Goal: Task Accomplishment & Management: Manage account settings

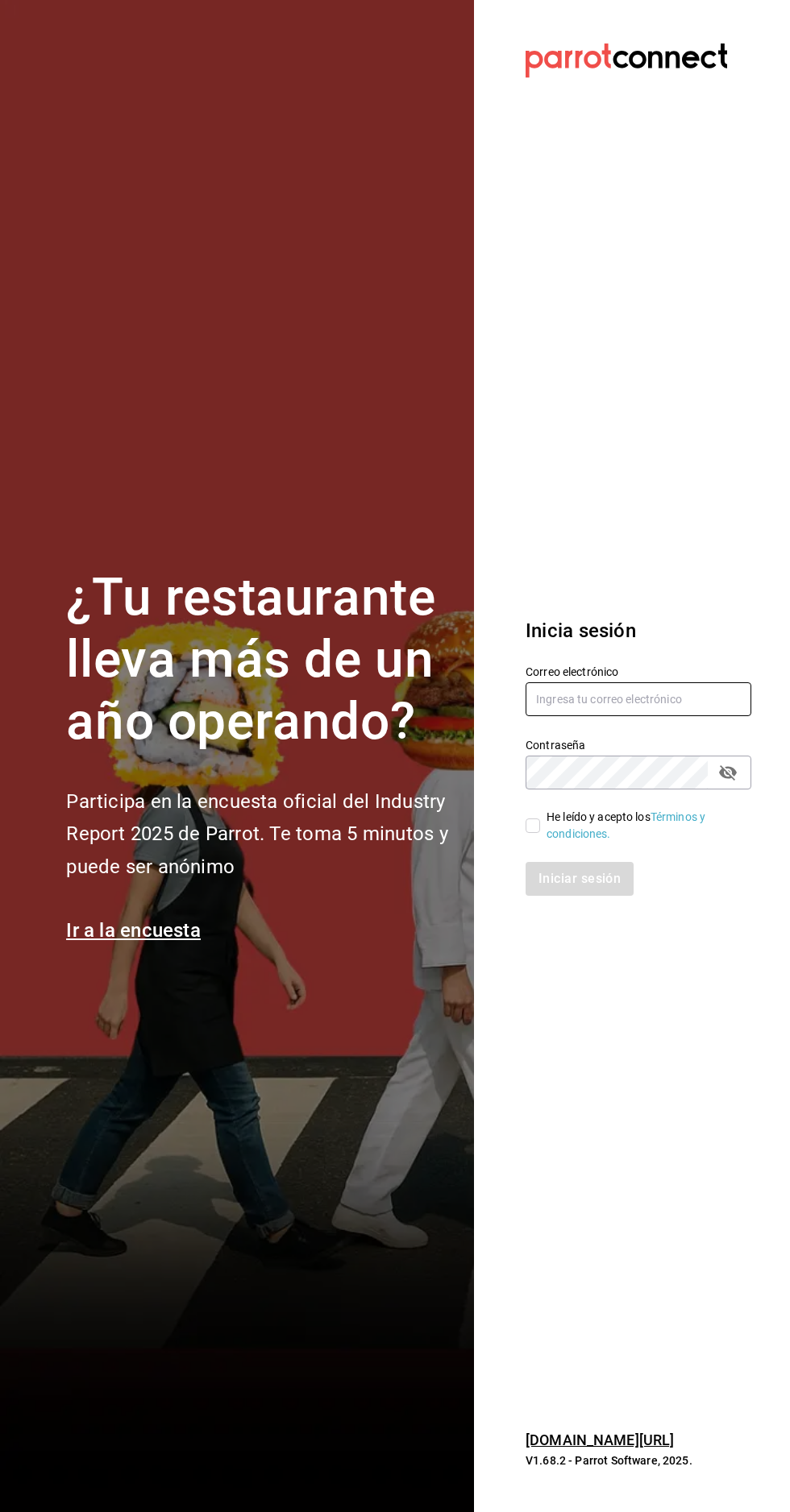
click at [651, 716] on input "text" at bounding box center [637, 699] width 225 height 34
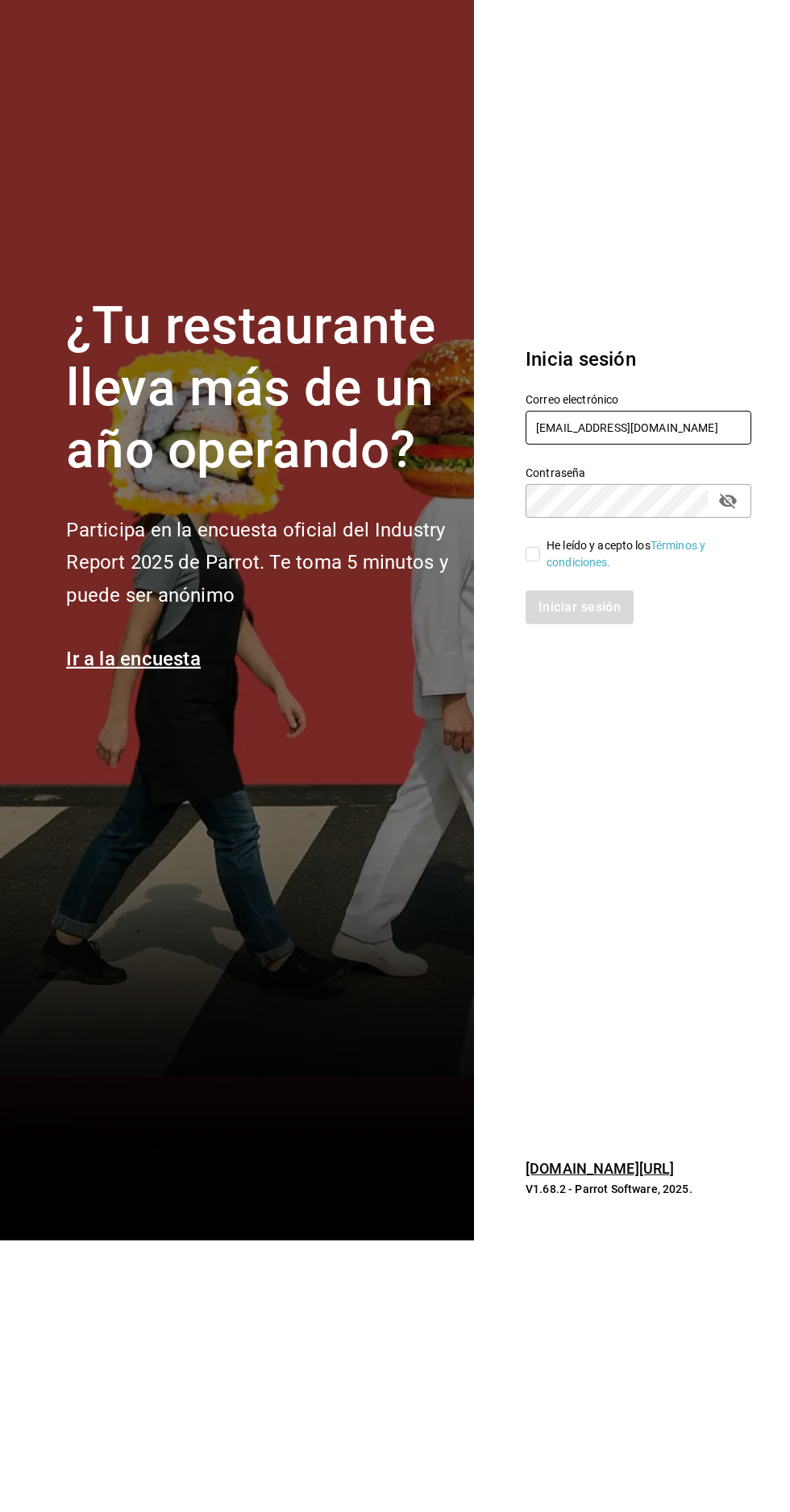
type input "alextelpalo+1@gmail.com"
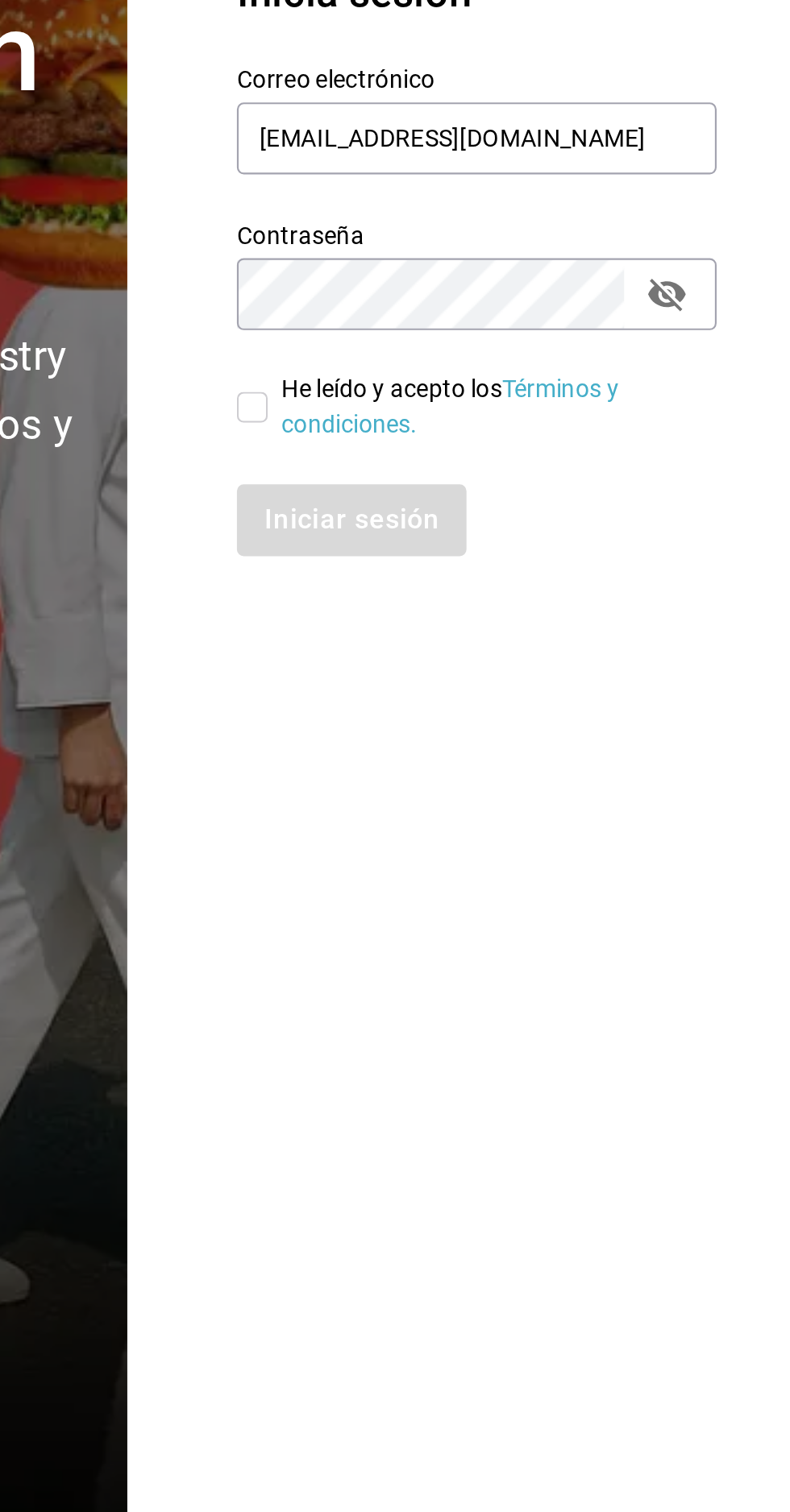
click at [741, 786] on button "passwordField" at bounding box center [728, 773] width 28 height 28
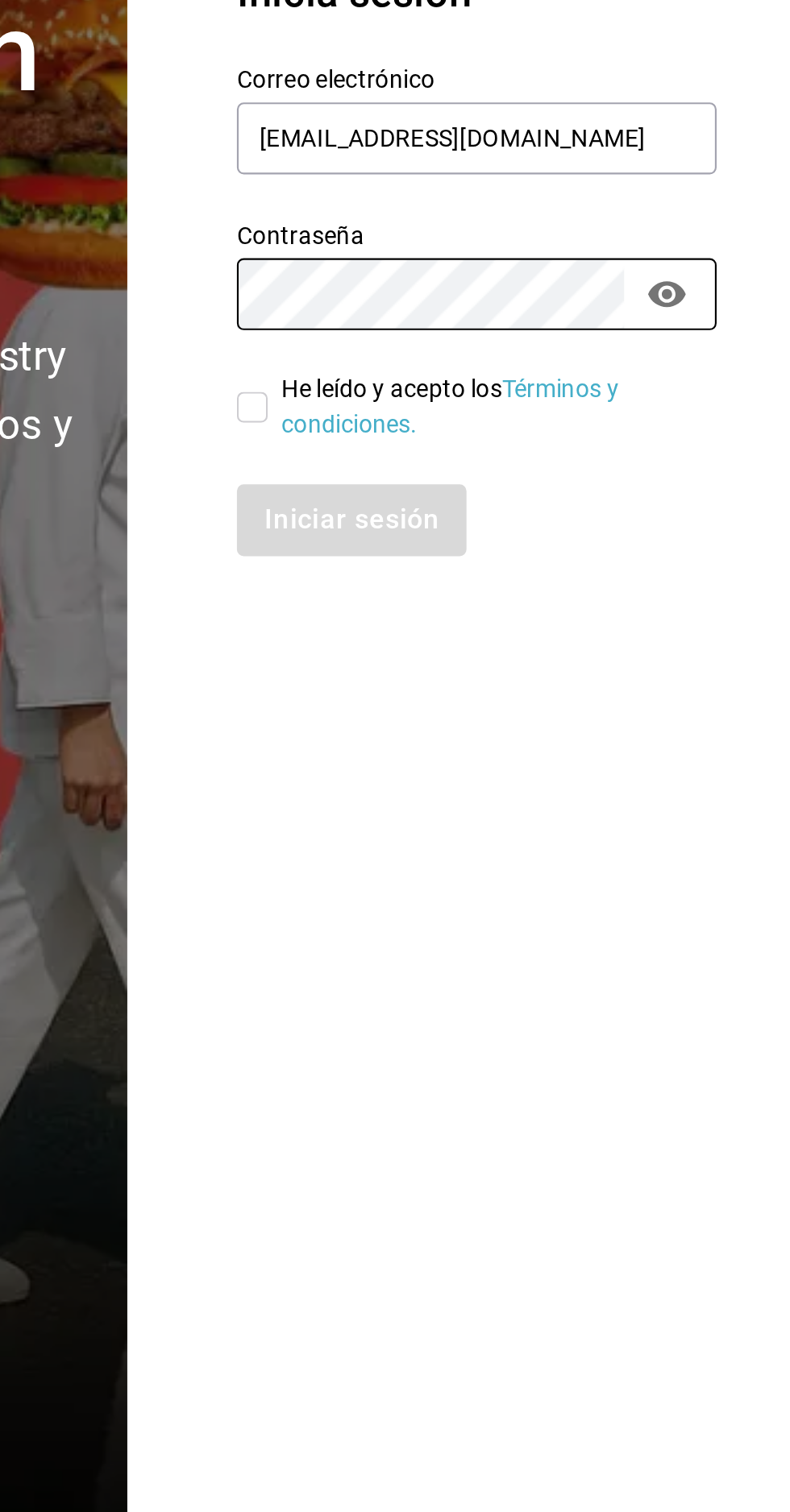
click at [536, 833] on input "He leído y acepto los Términos y condiciones." at bounding box center [532, 826] width 15 height 15
checkbox input "true"
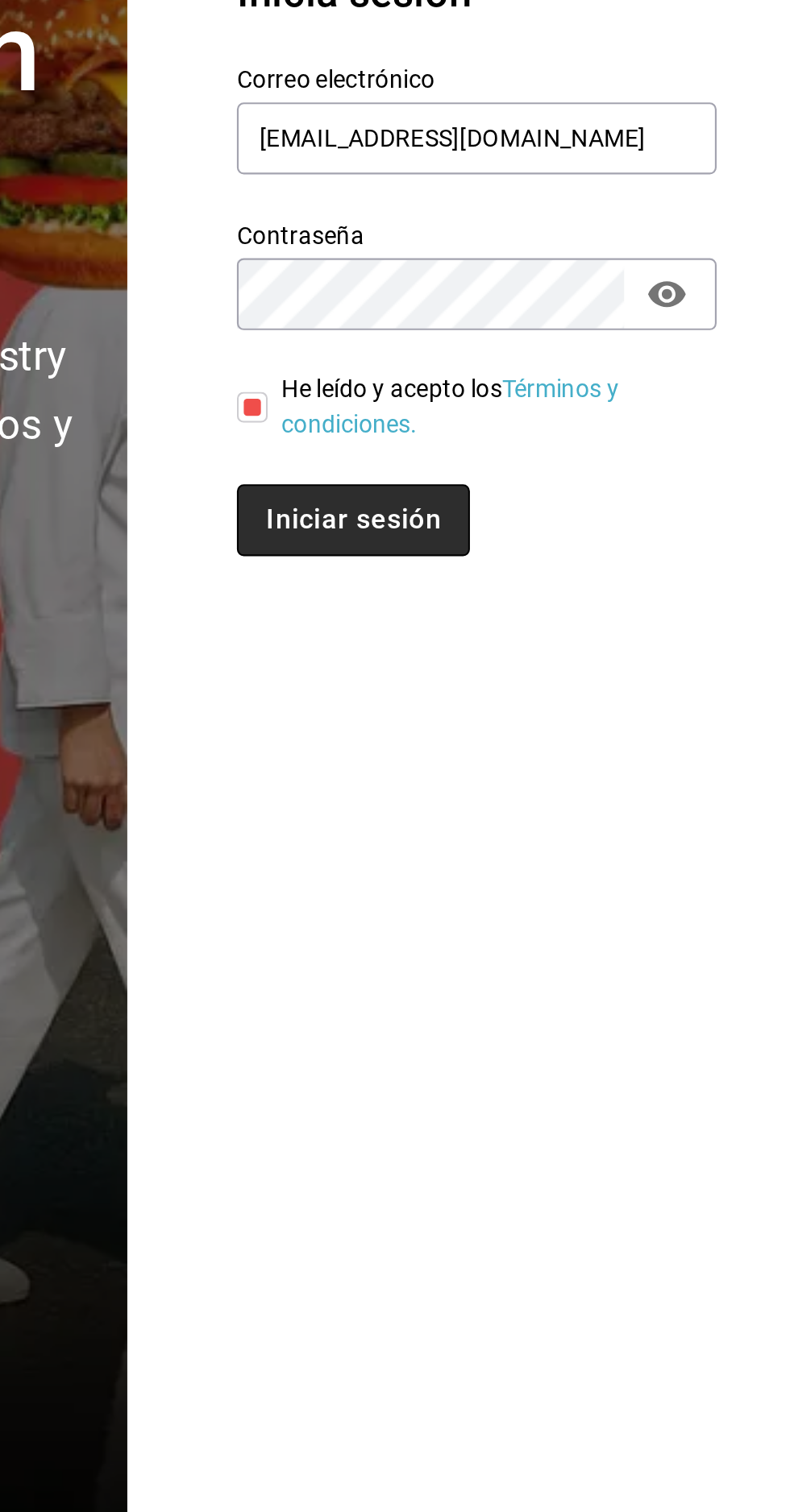
click at [610, 896] on button "Iniciar sesión" at bounding box center [579, 879] width 109 height 34
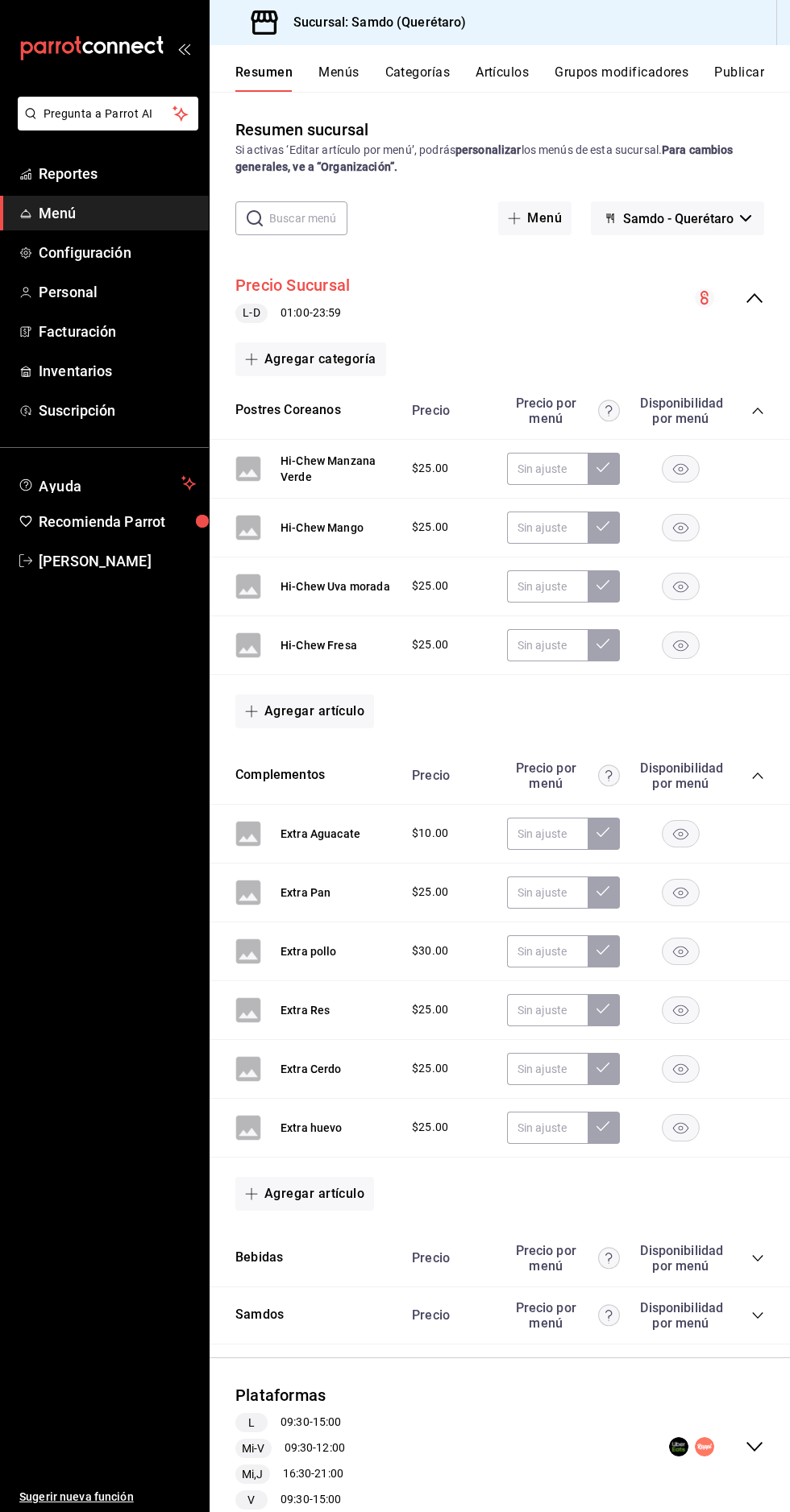
click at [323, 285] on button "Precio Sucursal" at bounding box center [292, 285] width 114 height 23
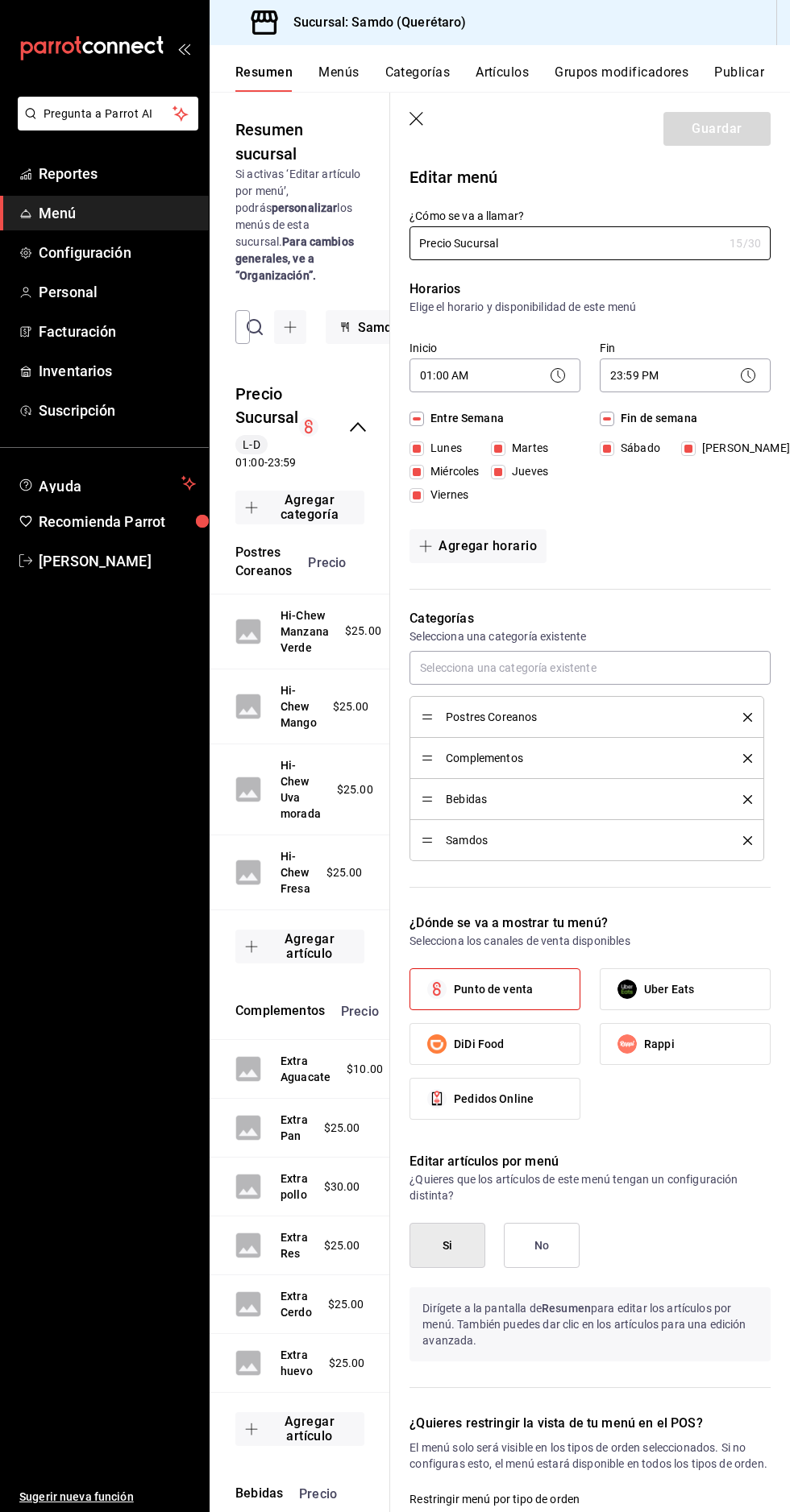
click at [416, 85] on button "Categorías" at bounding box center [418, 78] width 65 height 28
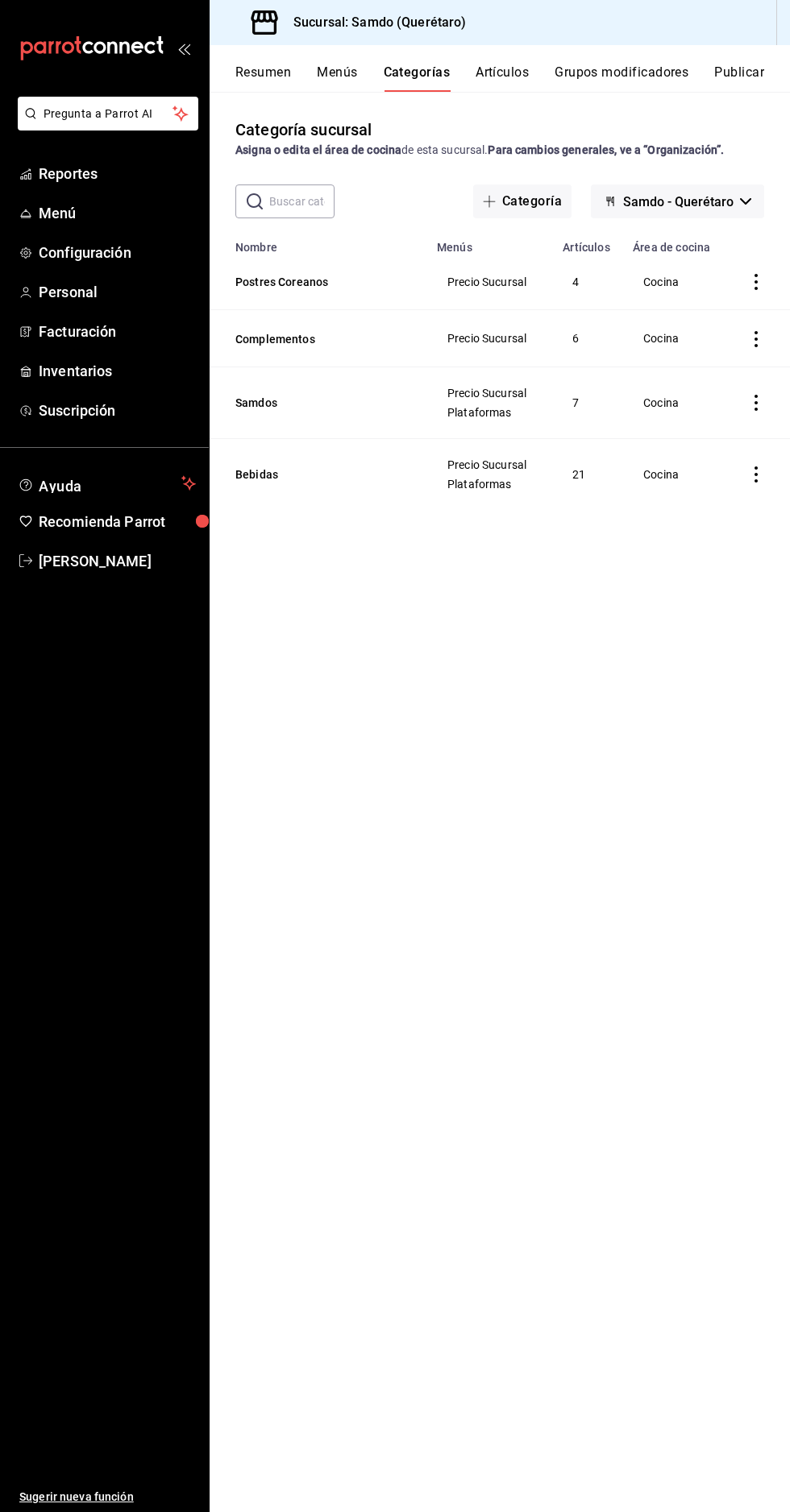
click at [319, 85] on button "Menús" at bounding box center [337, 78] width 40 height 28
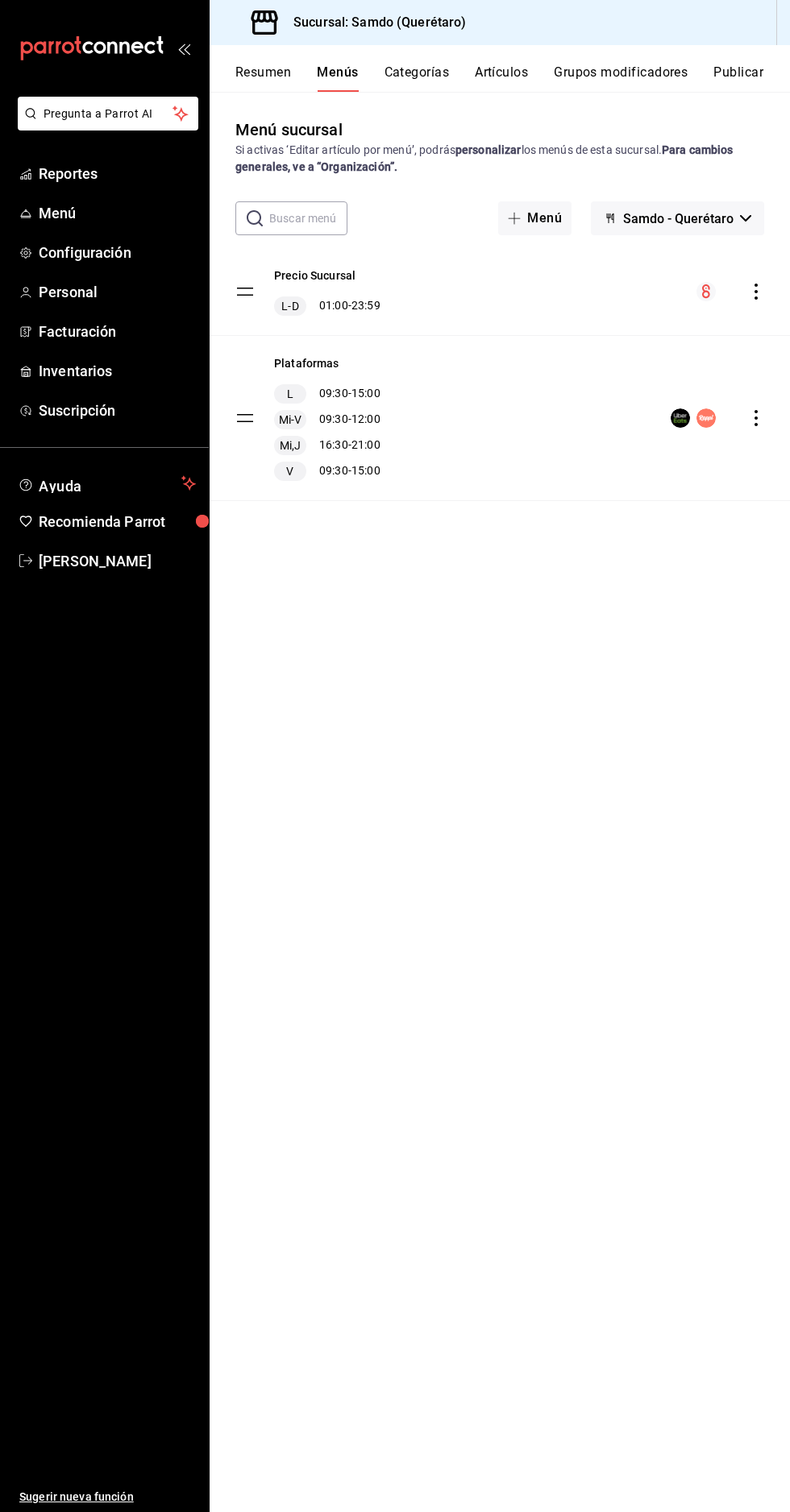
click at [412, 394] on div "Plataformas L 09:30 - 15:00 Mi-V 09:30 - 12:00 Mi,J 16:30 - 21:00 V 09:30 - 15:…" at bounding box center [499, 418] width 580 height 165
click at [245, 417] on tbody "[PERSON_NAME] [PERSON_NAME] 01:00 - 23:59 Plataformas L 09:30 - 15:00 Mi-V 09:3…" at bounding box center [499, 374] width 580 height 253
click at [321, 363] on button "Plataformas" at bounding box center [306, 364] width 65 height 17
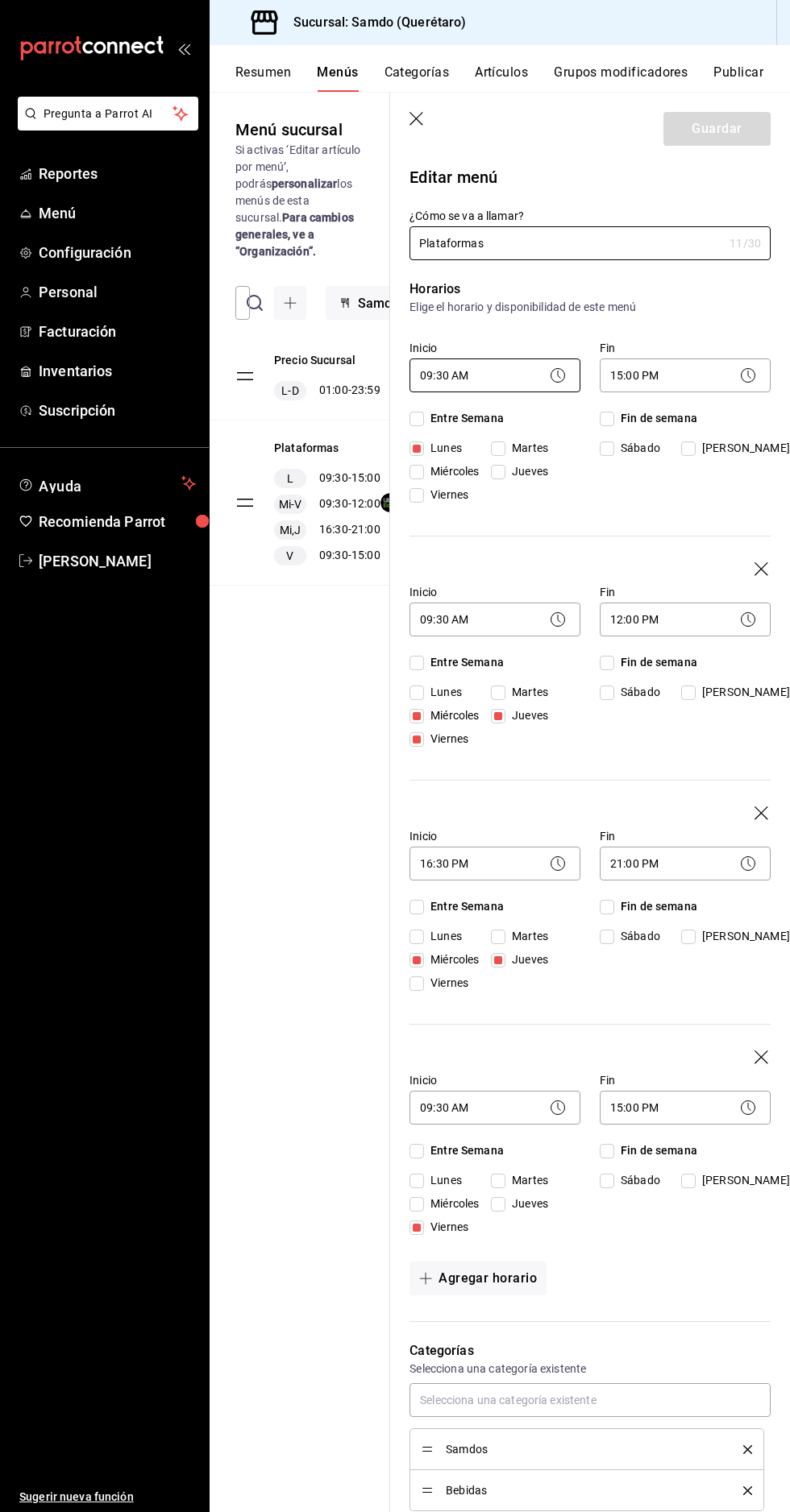
click at [472, 379] on body "Pregunta a Parrot AI Reportes Menú Configuración Personal Facturación Inventari…" at bounding box center [395, 756] width 790 height 1512
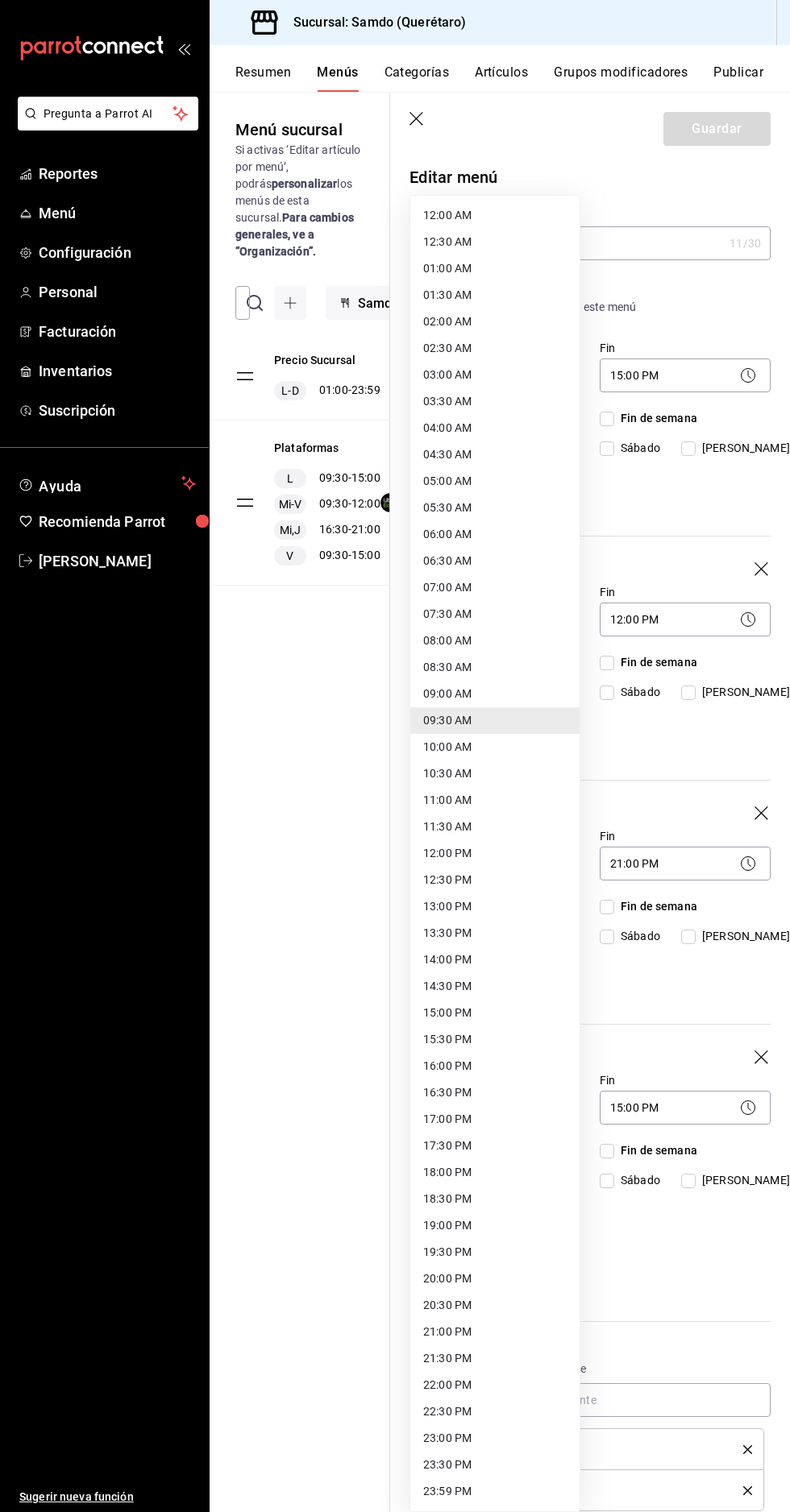
click at [505, 743] on li "10:00 AM" at bounding box center [495, 747] width 169 height 27
type input "10:00"
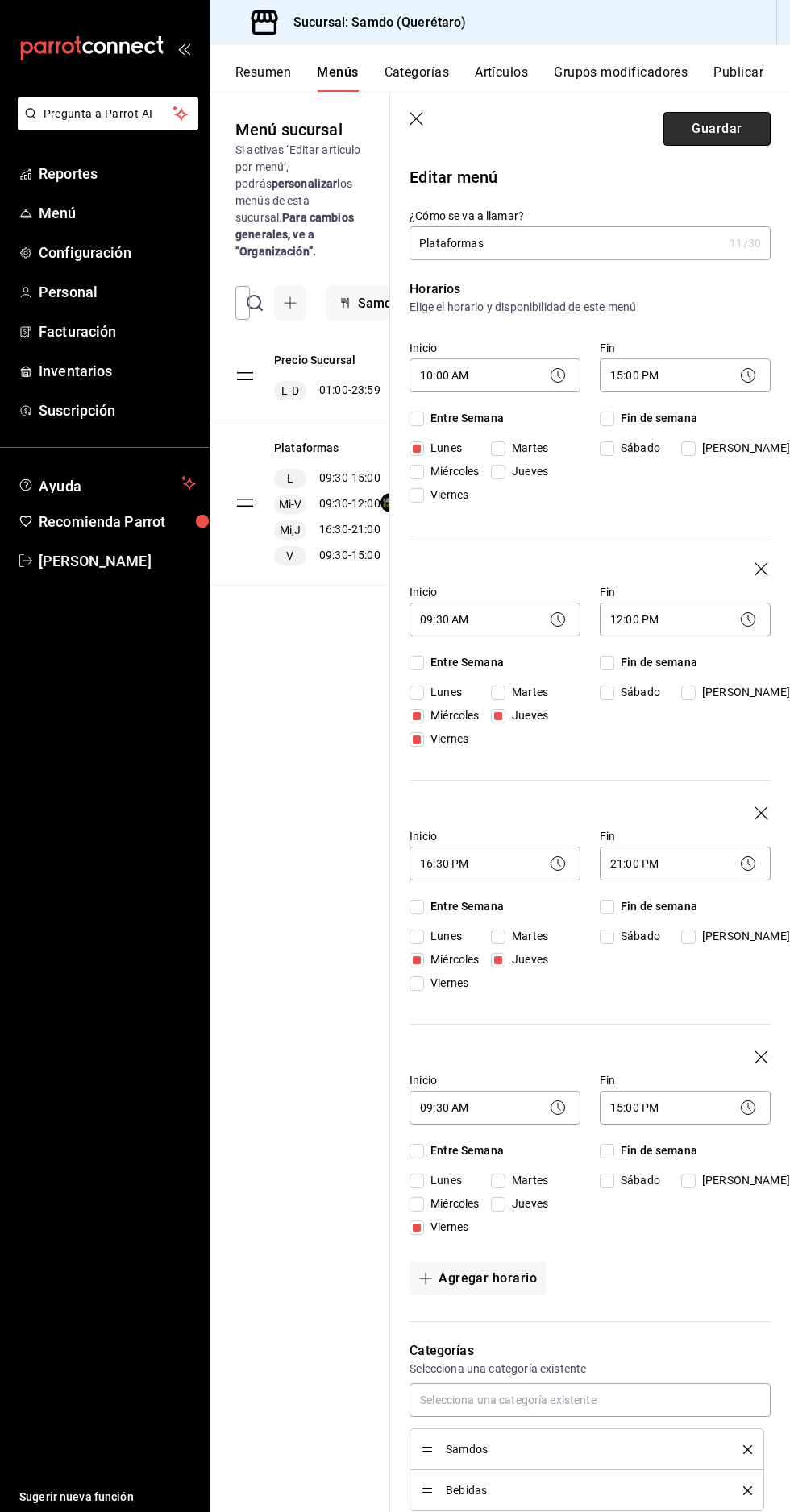
click at [719, 128] on button "Guardar" at bounding box center [716, 129] width 108 height 34
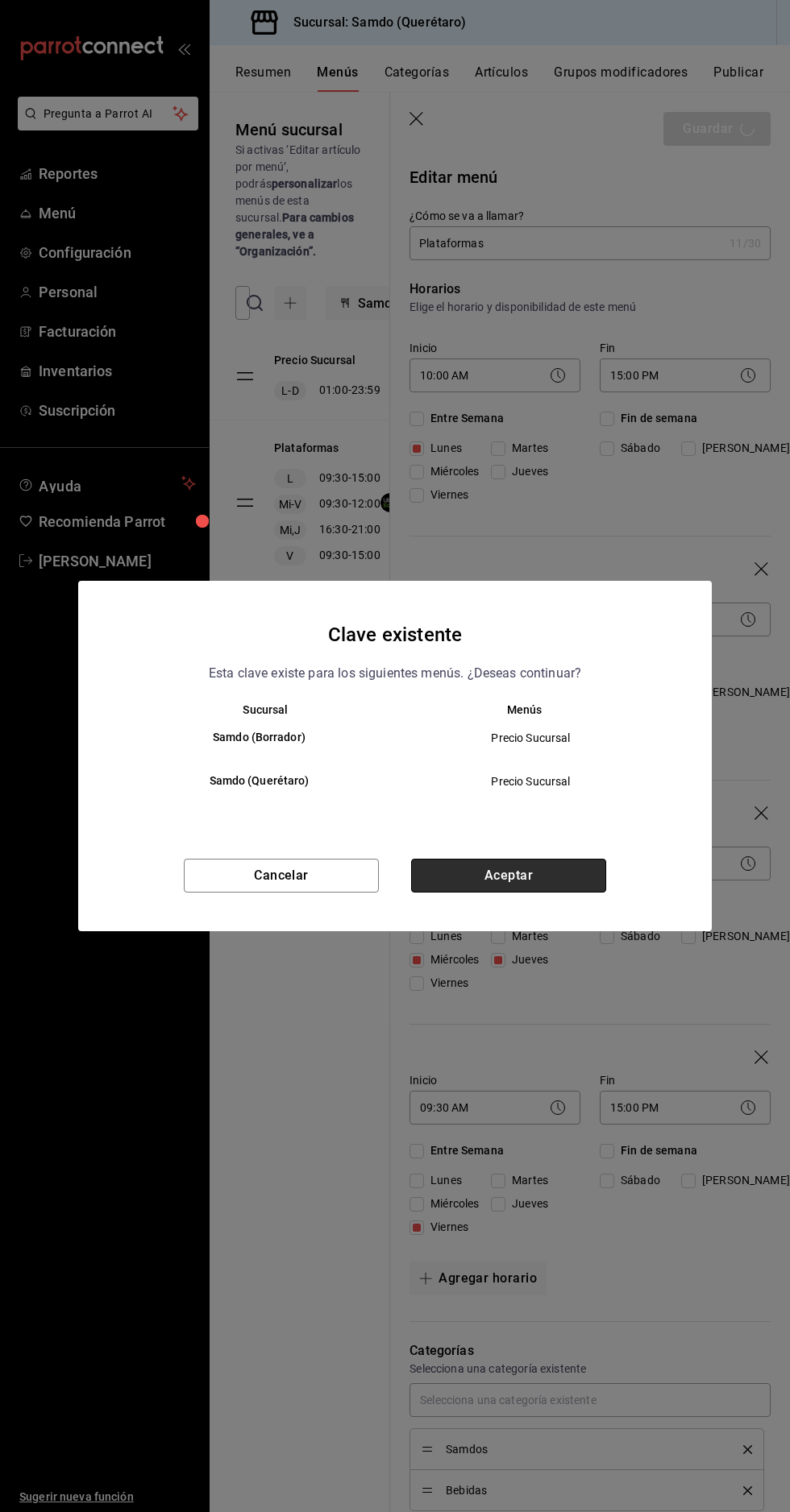
click at [545, 882] on button "Aceptar" at bounding box center [509, 875] width 195 height 34
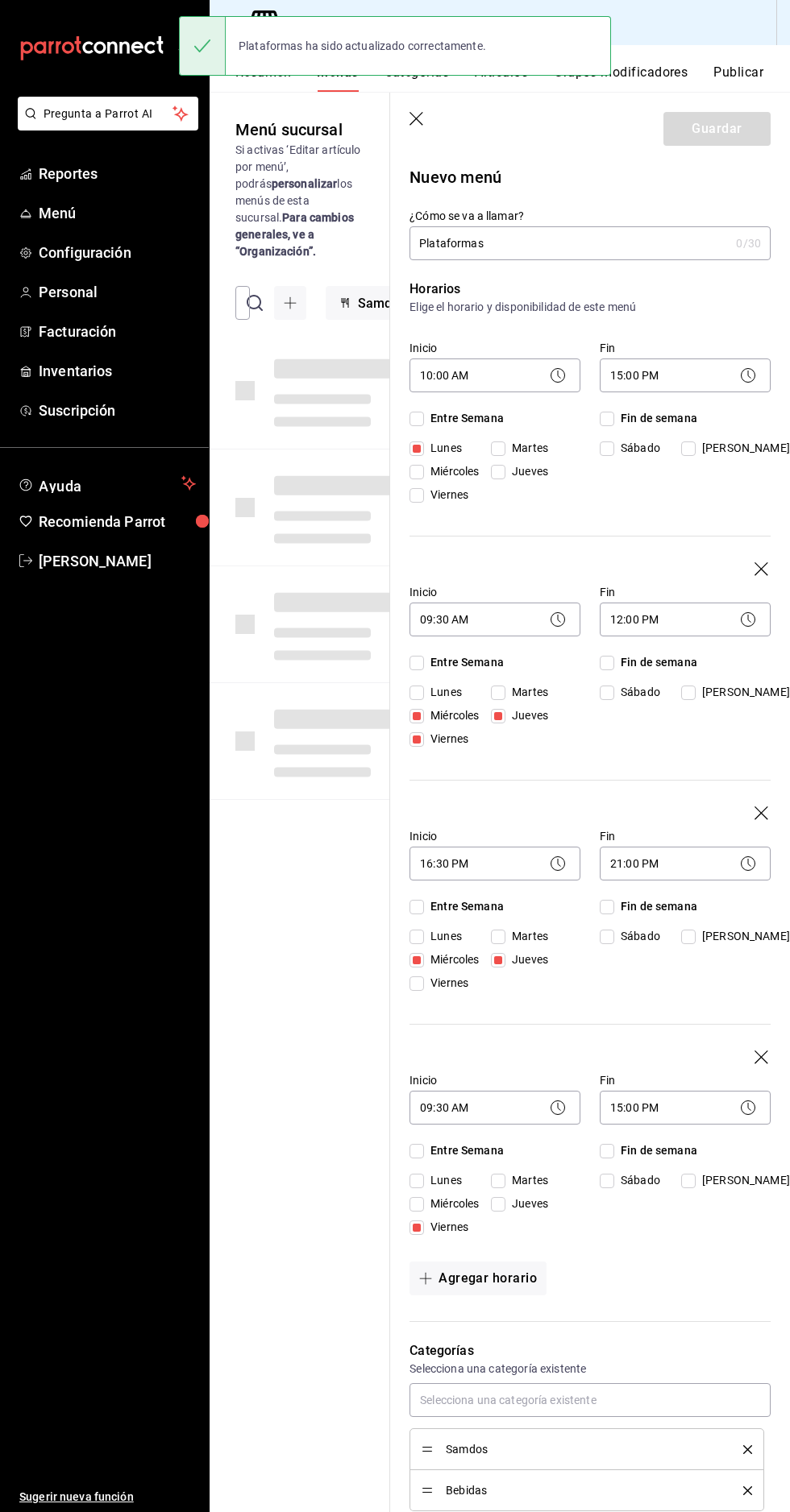
checkbox input "false"
type input "1755530138297"
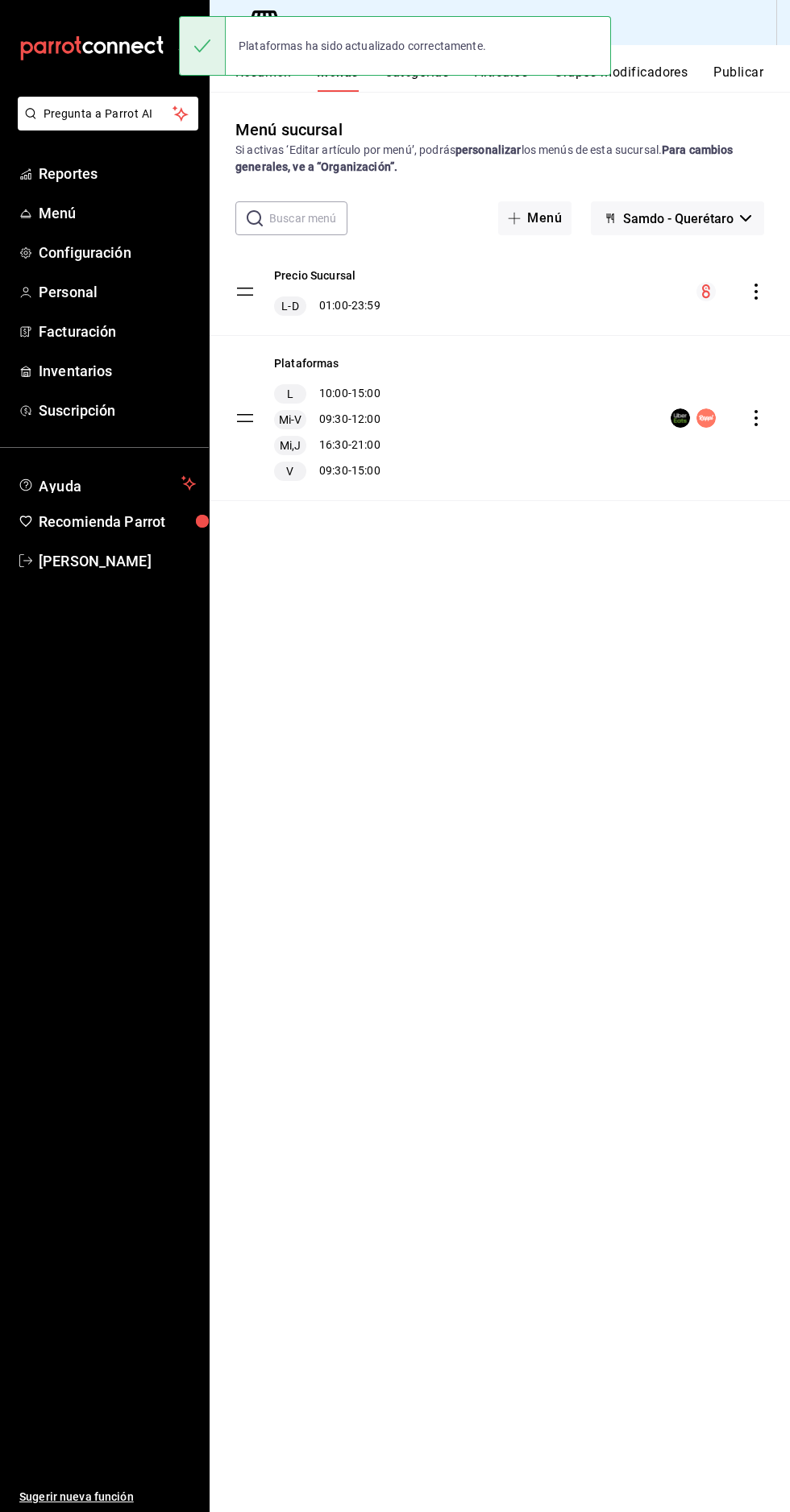
click at [733, 84] on button "Publicar" at bounding box center [738, 78] width 50 height 28
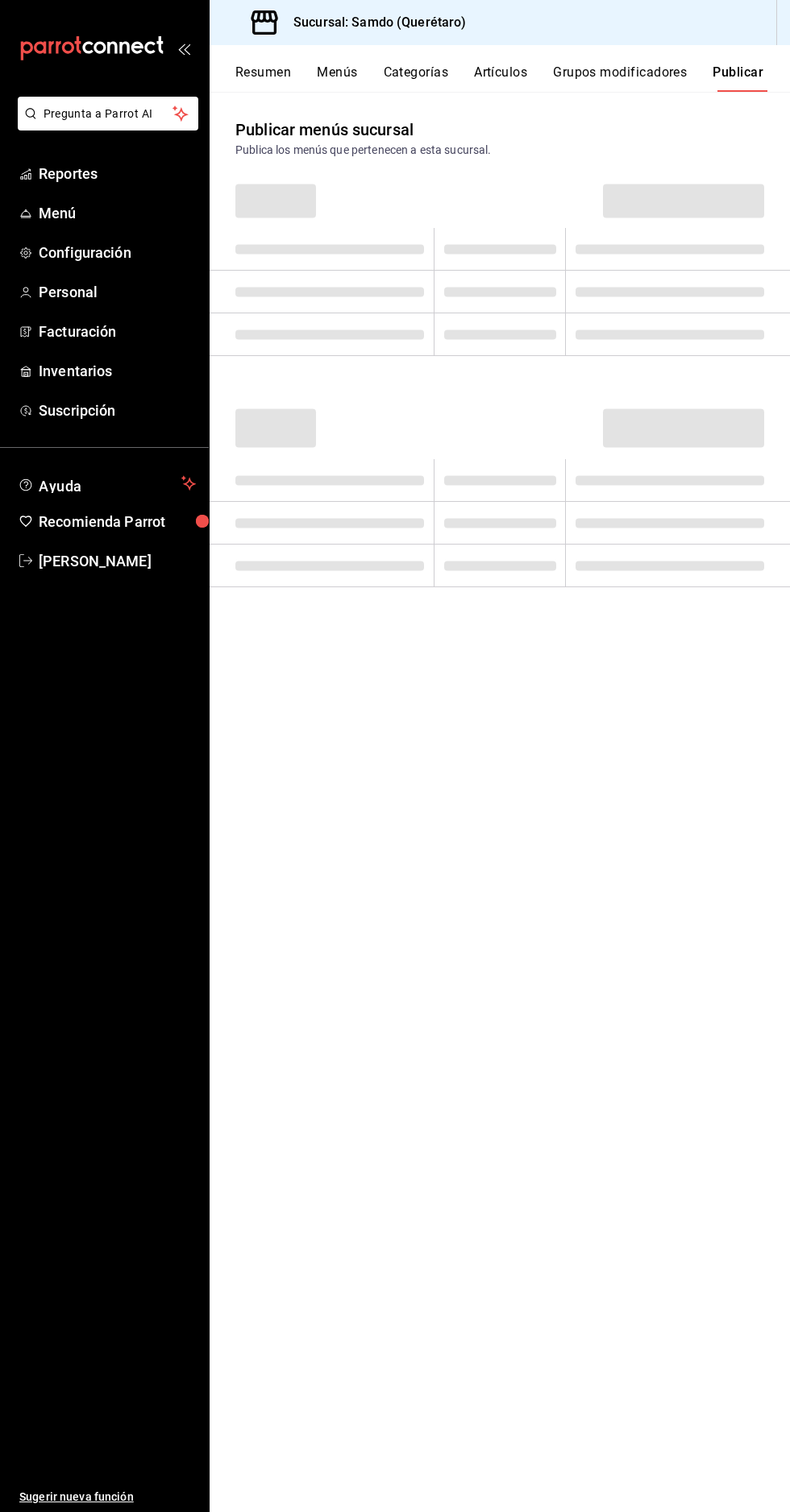
click at [744, 85] on button "Publicar" at bounding box center [738, 78] width 51 height 28
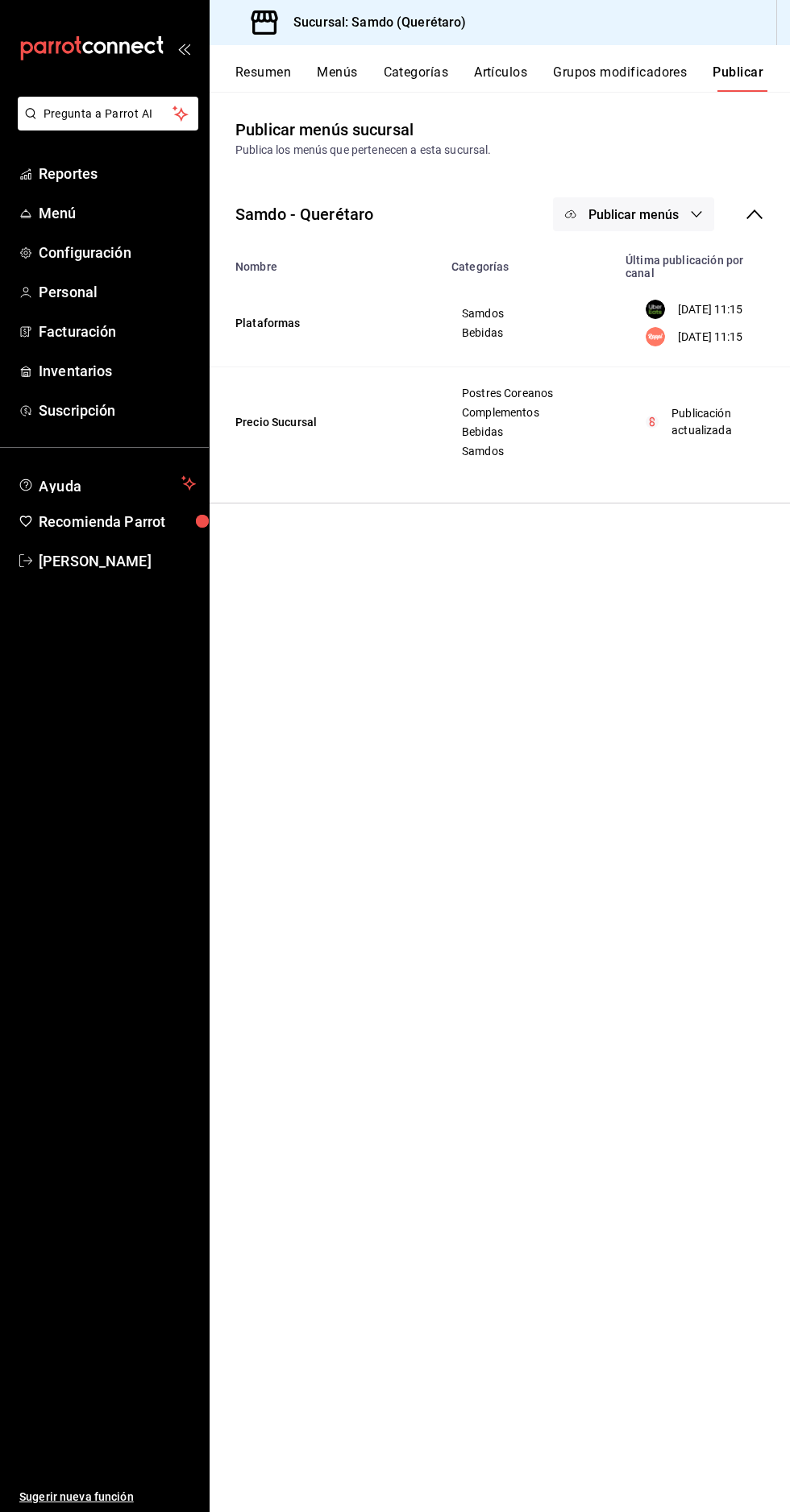
click at [638, 214] on span "Publicar menús" at bounding box center [634, 214] width 90 height 16
click at [657, 267] on span "Uber Eats" at bounding box center [657, 267] width 77 height 17
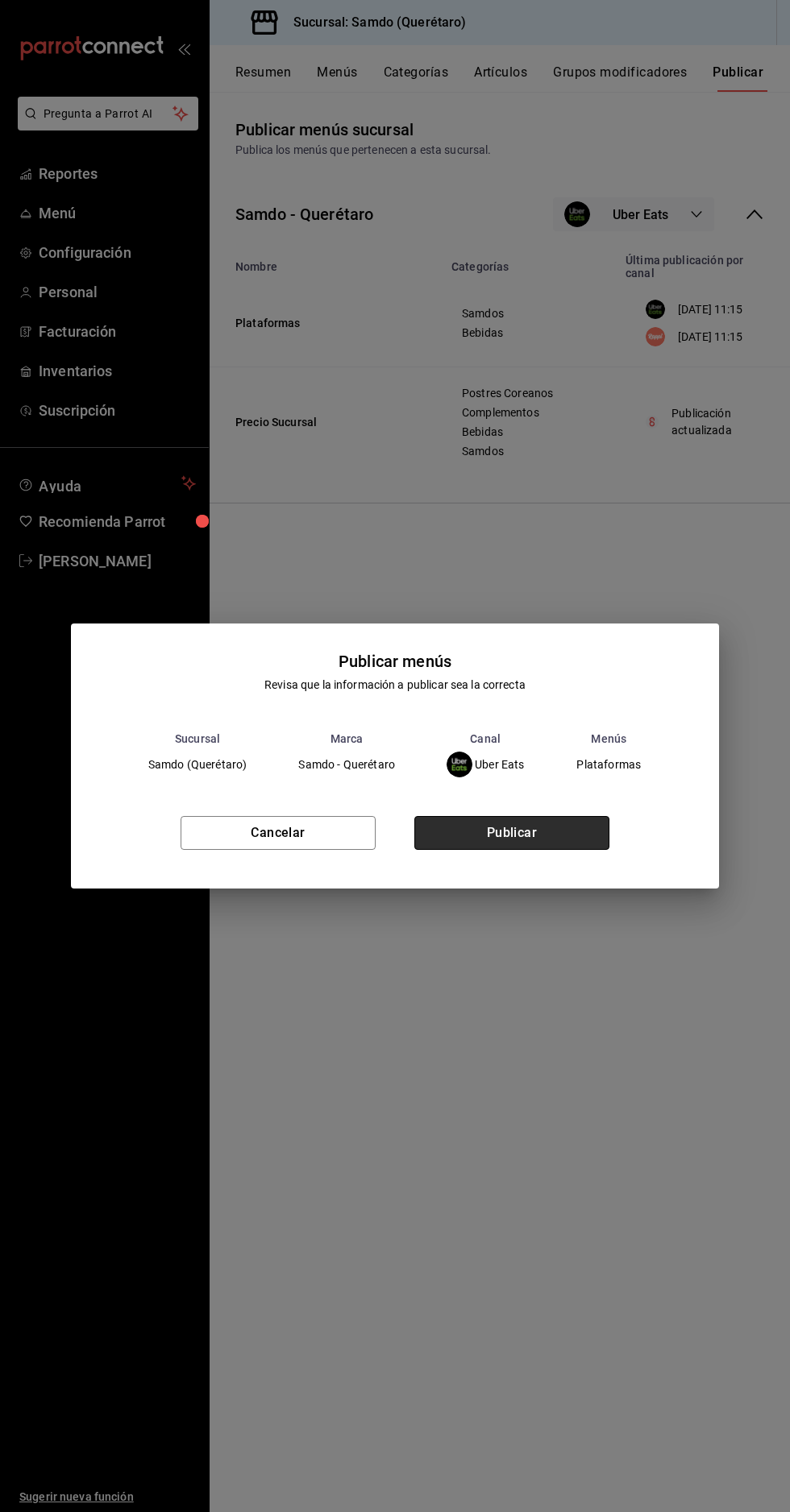
click at [537, 829] on button "Publicar" at bounding box center [512, 833] width 195 height 34
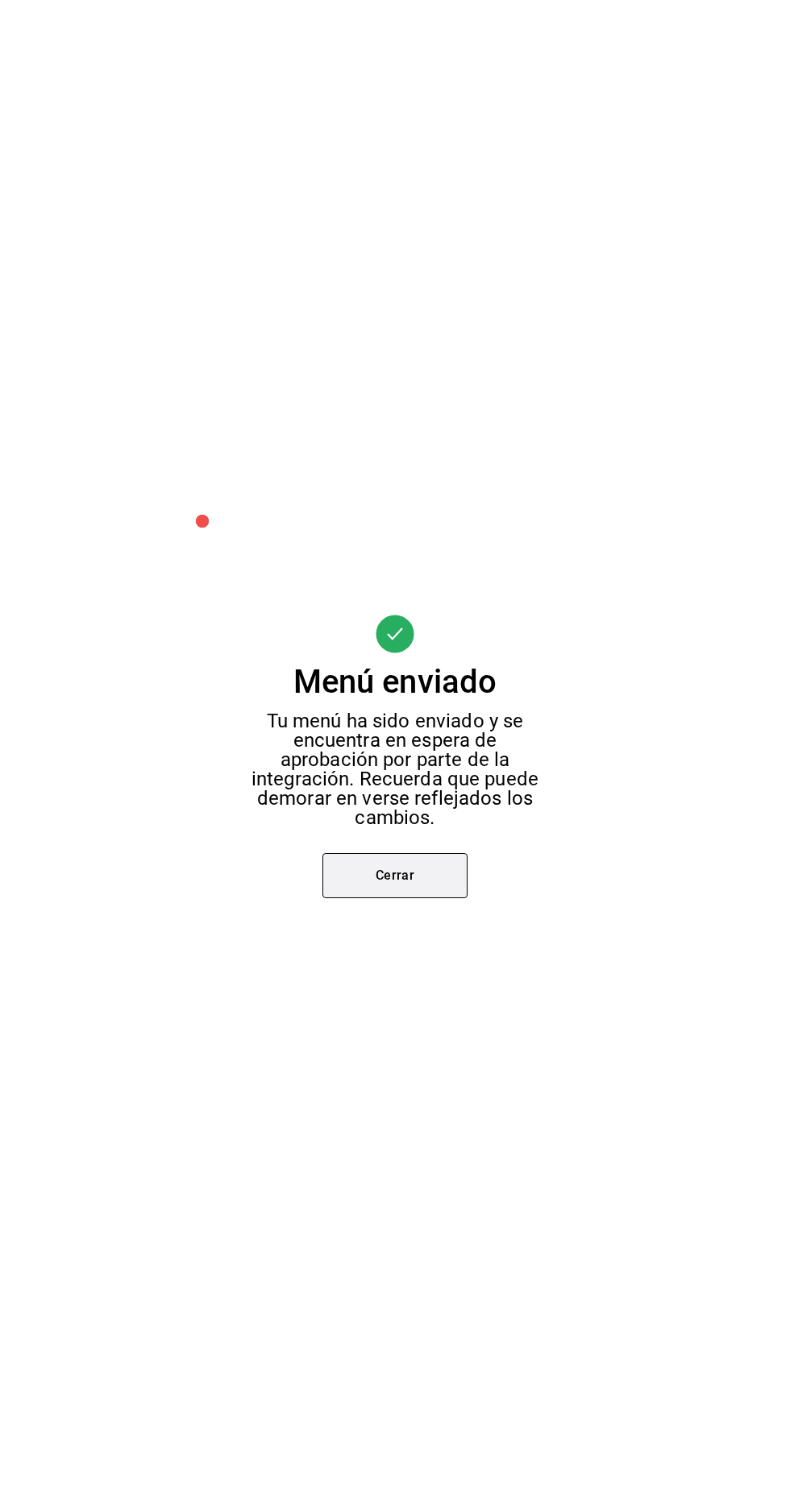
click at [426, 893] on button "Cerrar" at bounding box center [395, 875] width 145 height 45
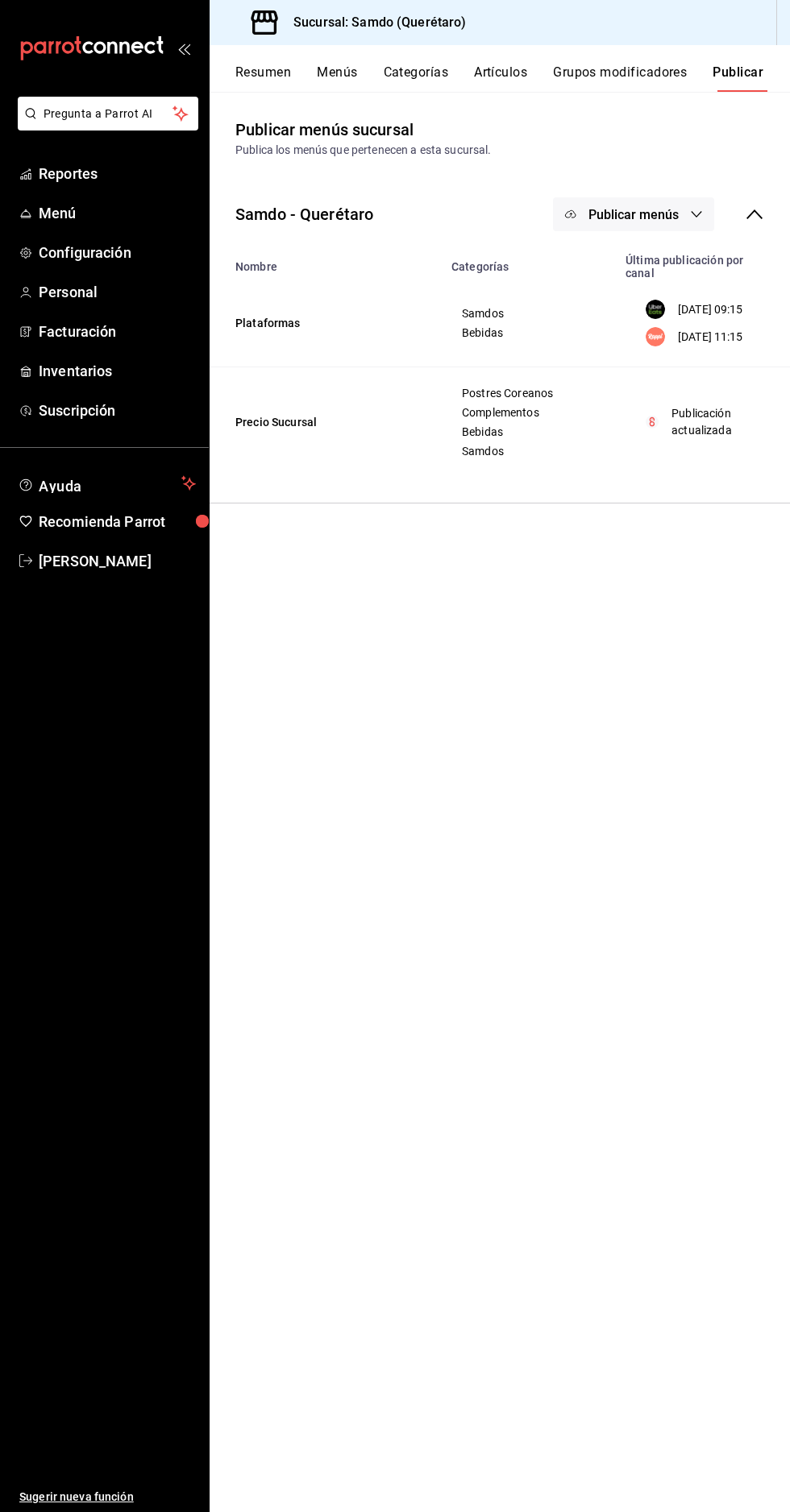
click at [675, 212] on span "Publicar menús" at bounding box center [634, 214] width 90 height 16
click at [649, 312] on span "Rappi" at bounding box center [657, 312] width 77 height 17
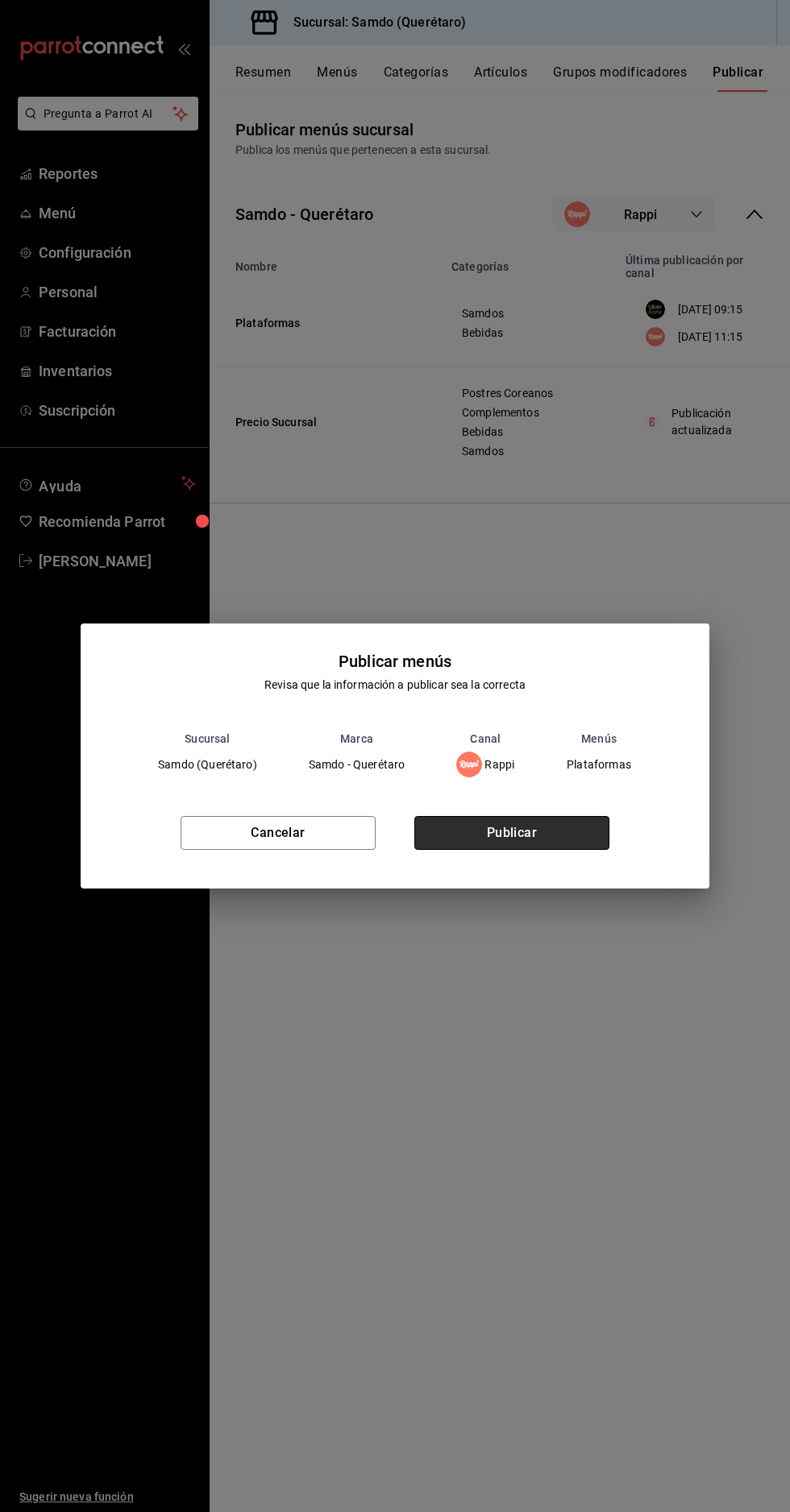
click at [540, 838] on button "Publicar" at bounding box center [512, 833] width 195 height 34
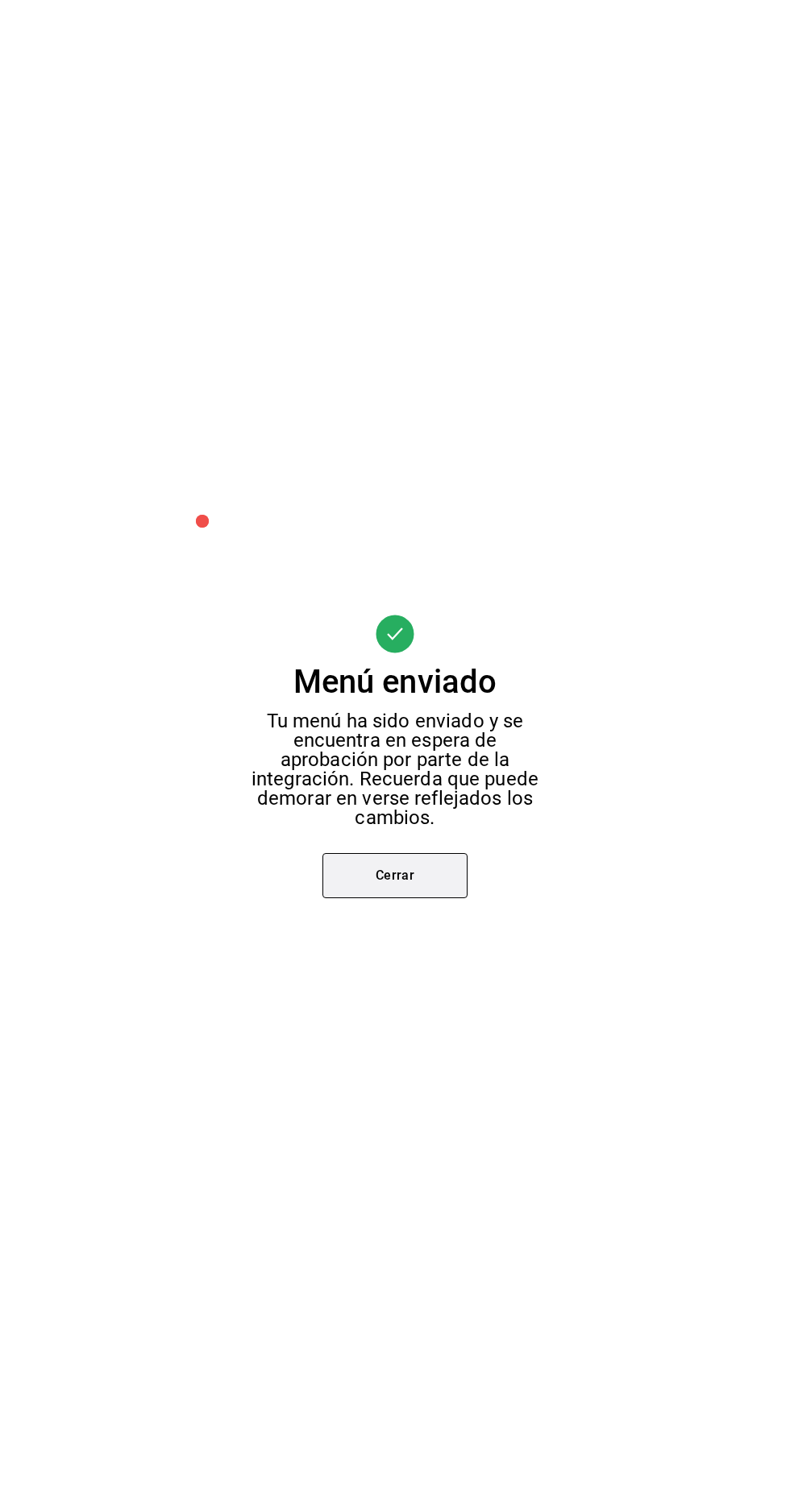
click at [440, 876] on button "Cerrar" at bounding box center [395, 875] width 145 height 45
